Goal: Check status

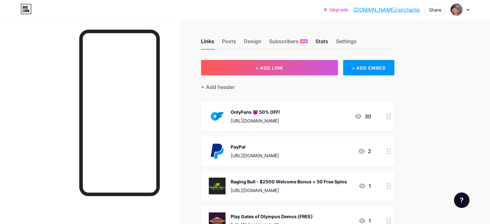
click at [328, 41] on div "Stats" at bounding box center [321, 43] width 13 height 12
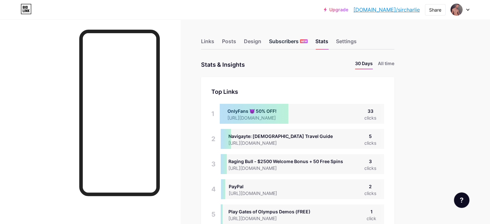
click at [303, 43] on div "Subscribers NEW" at bounding box center [288, 43] width 39 height 12
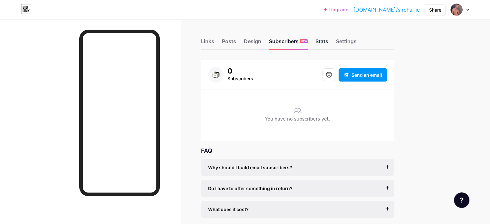
click at [328, 40] on div "Stats" at bounding box center [321, 43] width 13 height 12
